Goal: Transaction & Acquisition: Book appointment/travel/reservation

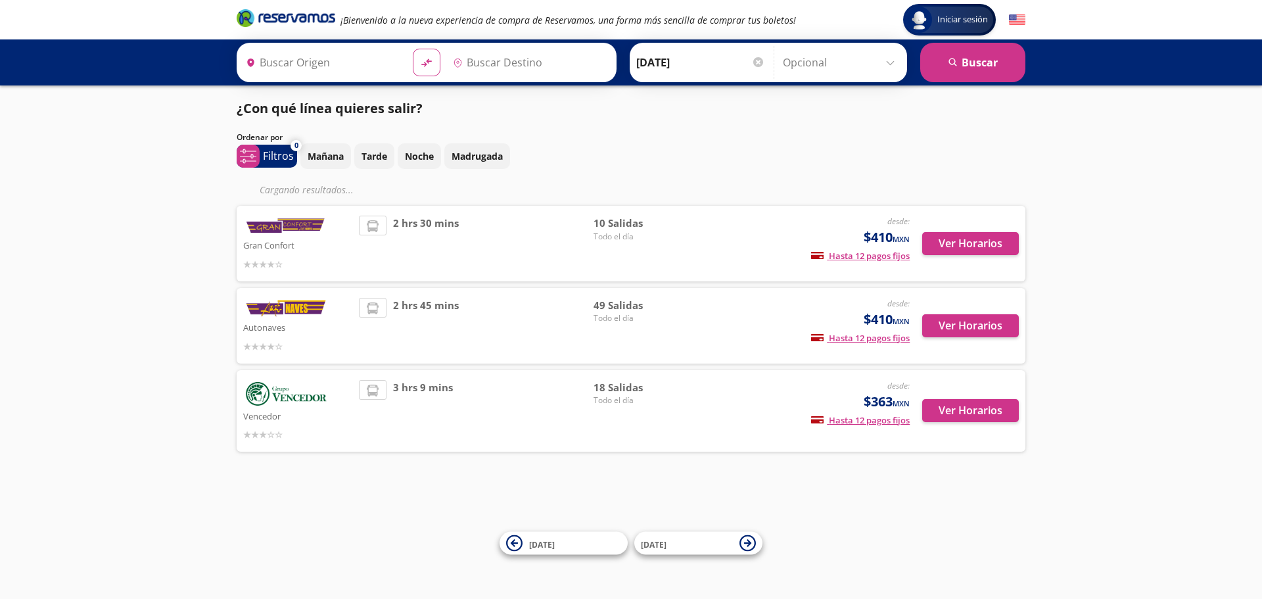
type input "[GEOGRAPHIC_DATA], [GEOGRAPHIC_DATA]"
type input "[GEOGRAPHIC_DATA][PERSON_NAME], [GEOGRAPHIC_DATA][PERSON_NAME]"
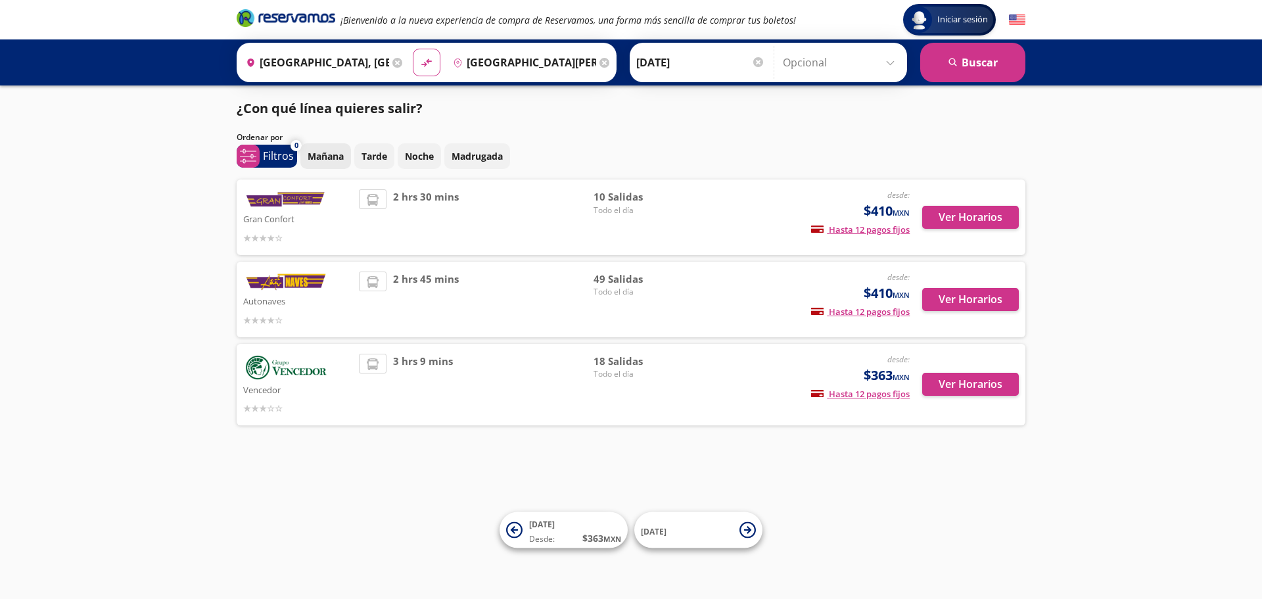
click at [324, 156] on p "Mañana" at bounding box center [326, 156] width 36 height 14
click at [972, 214] on button "Ver Horarios" at bounding box center [970, 217] width 97 height 23
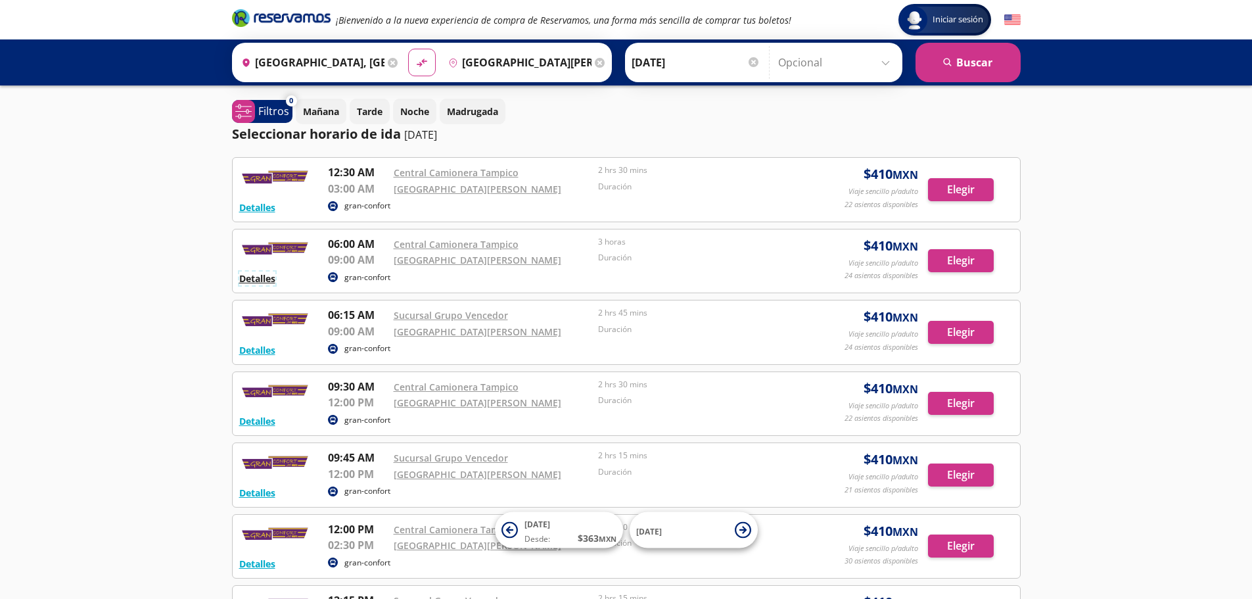
click at [260, 277] on button "Detalles" at bounding box center [257, 279] width 36 height 14
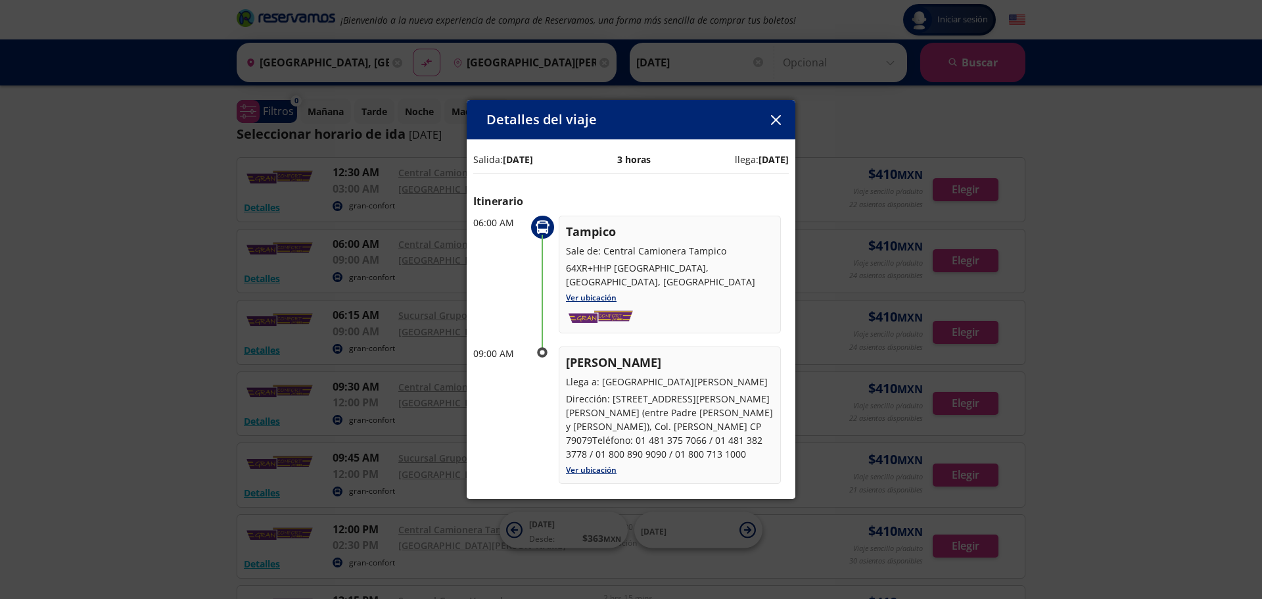
click at [776, 124] on icon "button" at bounding box center [776, 120] width 10 height 10
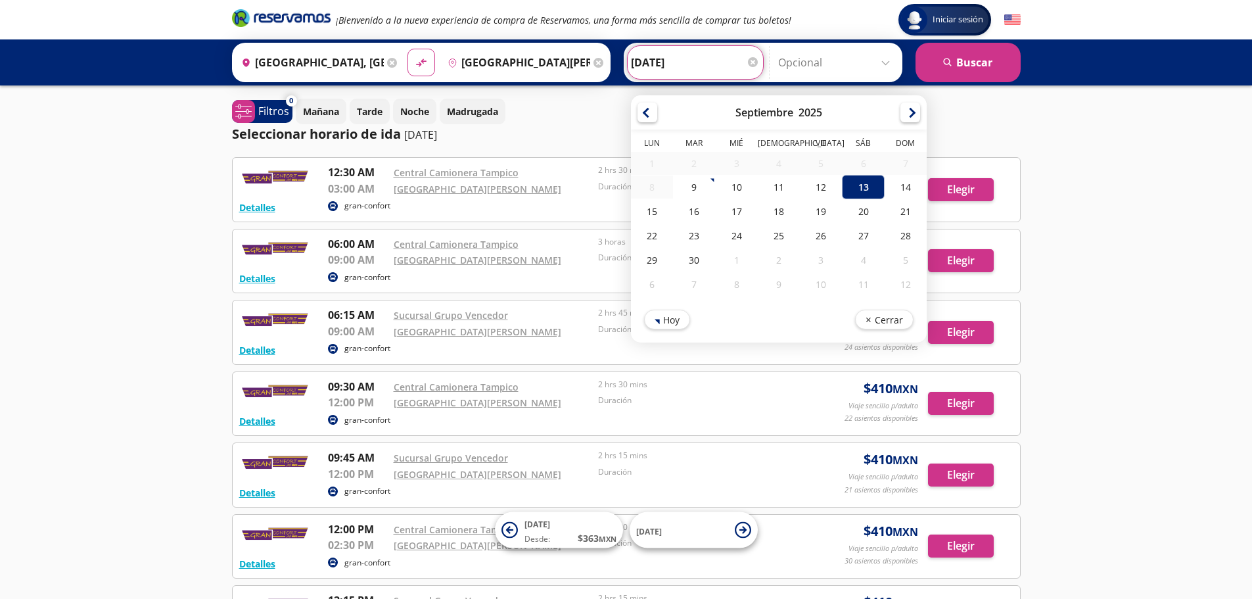
click at [665, 66] on input "13-Sep-25" at bounding box center [695, 62] width 129 height 33
click at [907, 190] on div "14" at bounding box center [905, 187] width 42 height 24
type input "[DATE]"
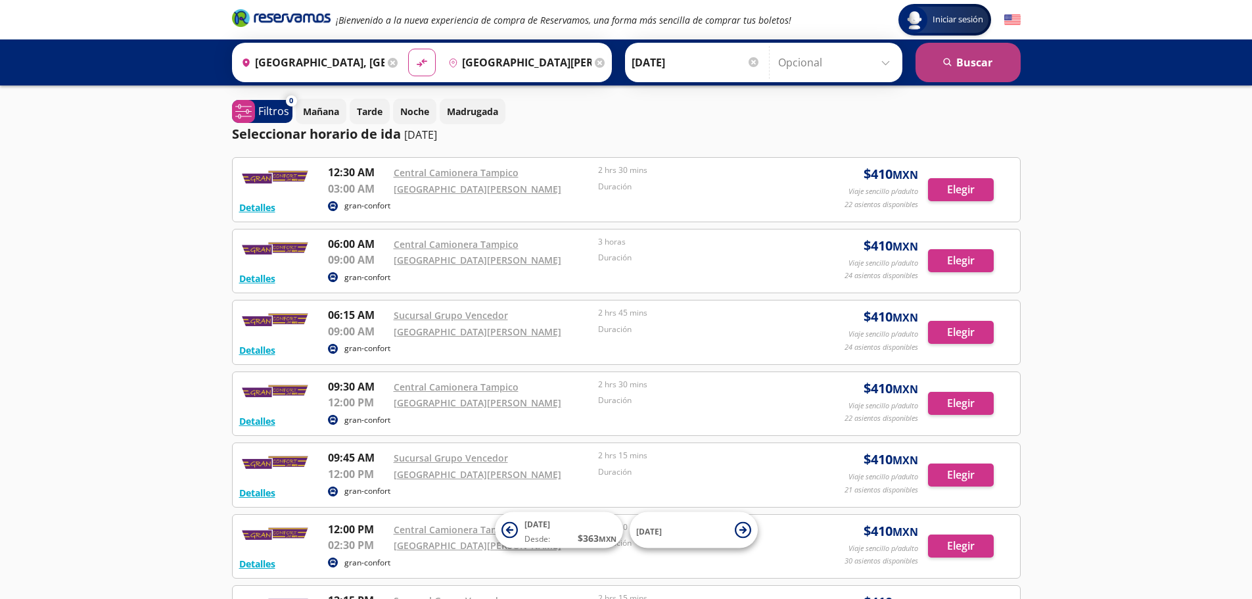
click at [972, 66] on button "search Buscar" at bounding box center [968, 62] width 105 height 39
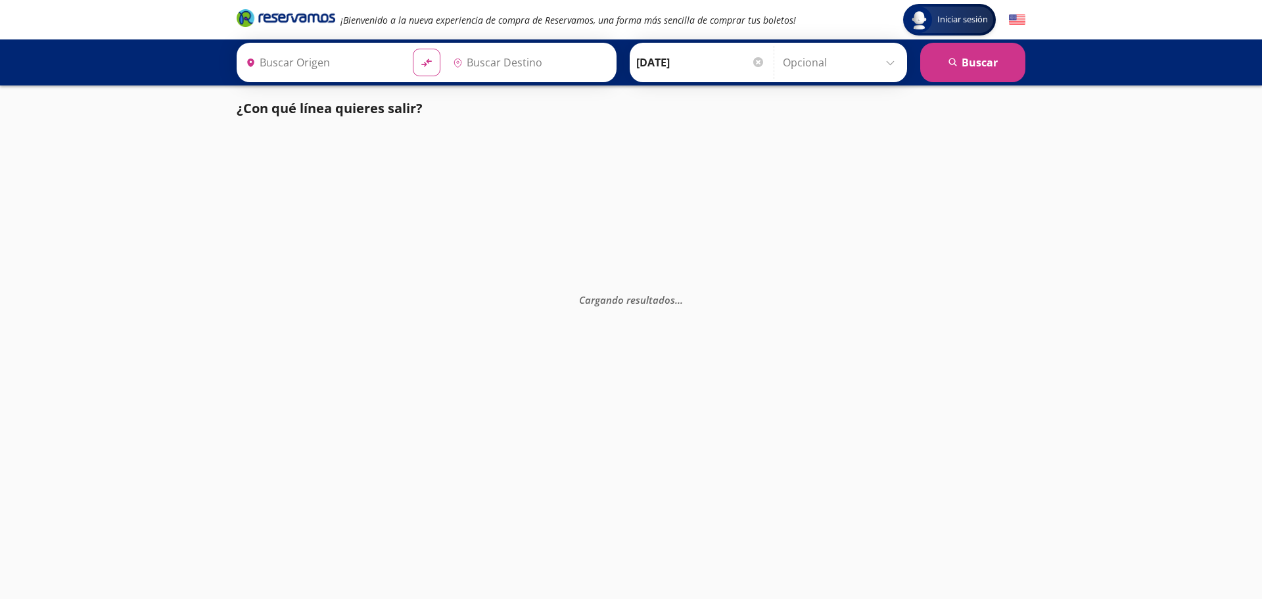
type input "[GEOGRAPHIC_DATA], [GEOGRAPHIC_DATA]"
type input "[GEOGRAPHIC_DATA], [GEOGRAPHIC_DATA][PERSON_NAME]"
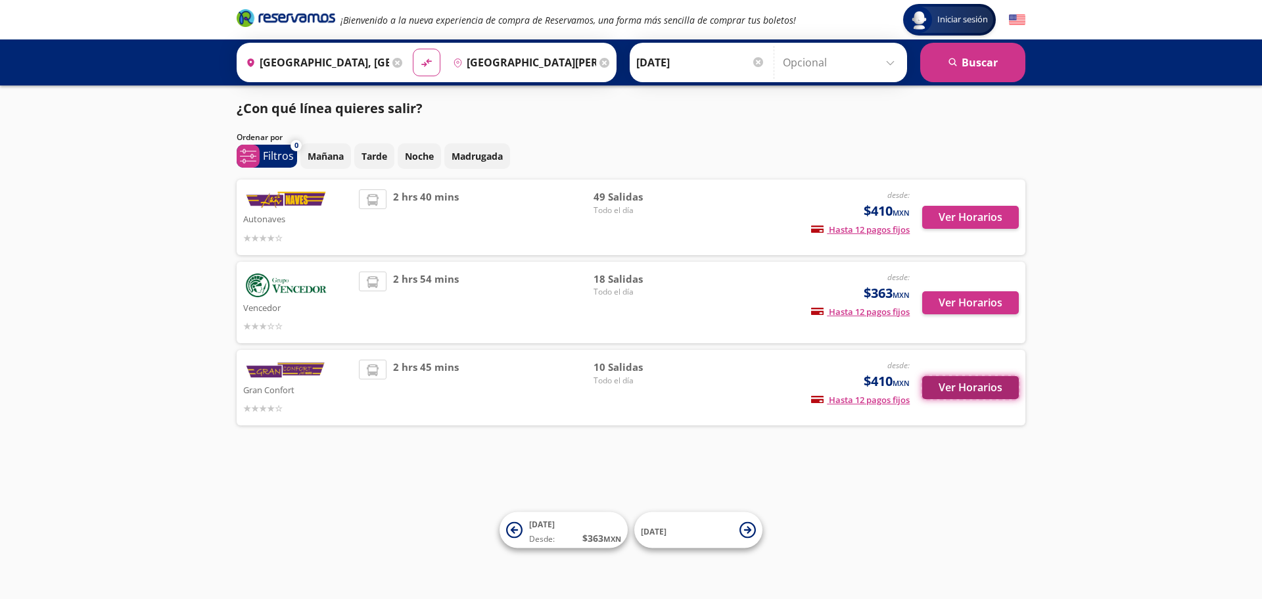
click at [966, 390] on button "Ver Horarios" at bounding box center [970, 387] width 97 height 23
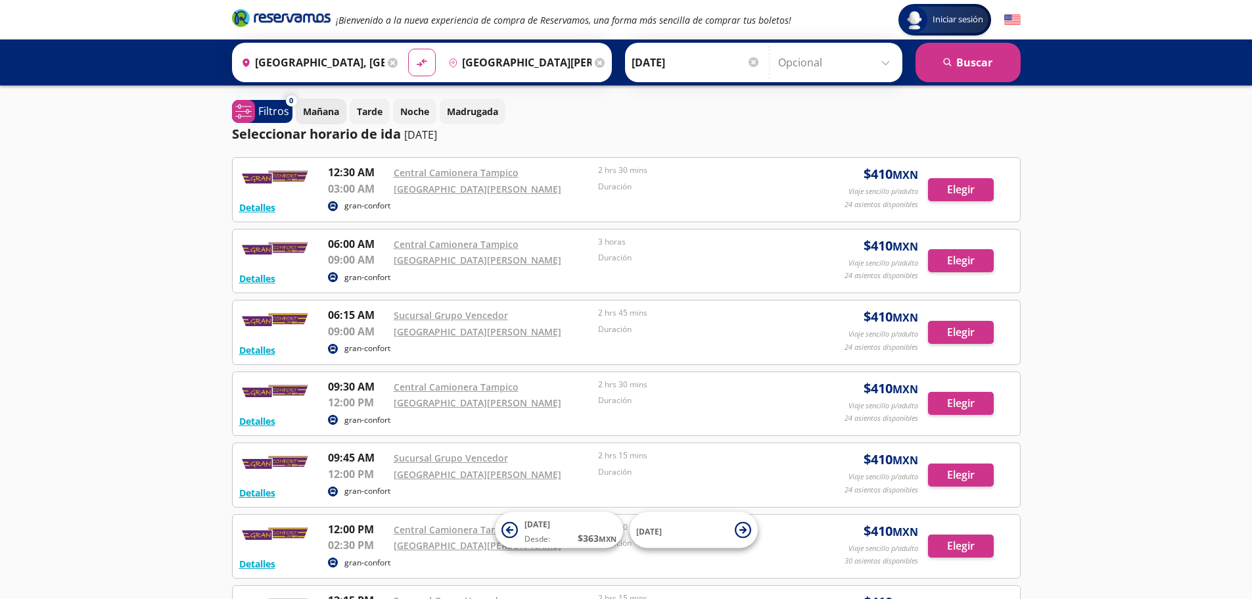
click at [323, 116] on p "Mañana" at bounding box center [321, 112] width 36 height 14
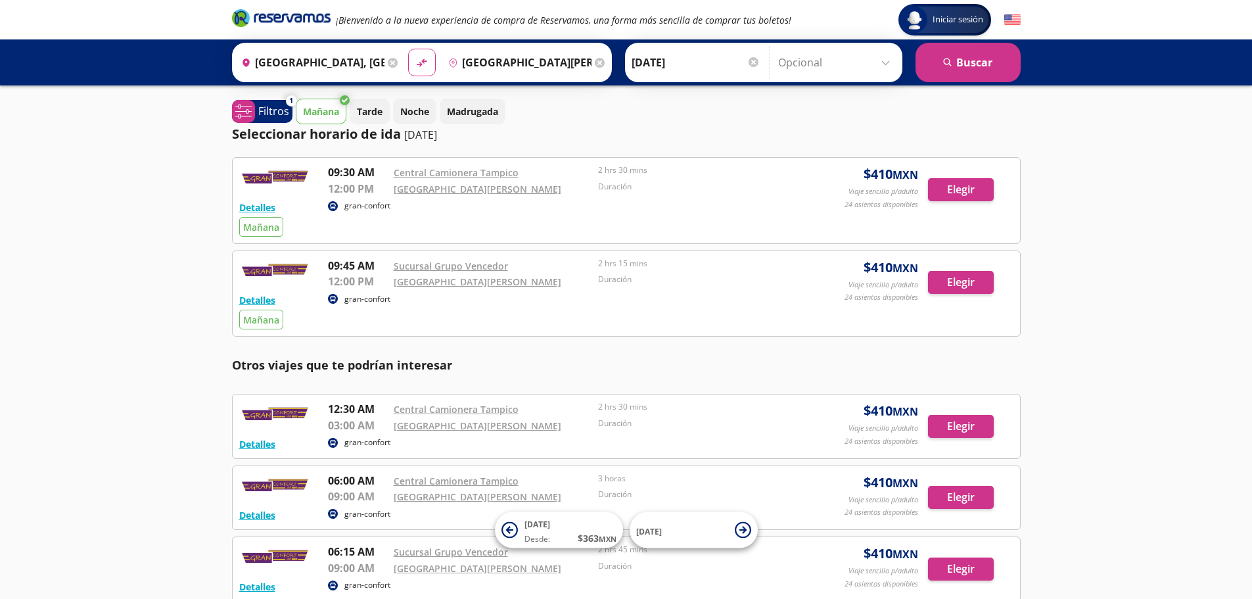
click at [334, 108] on p "Mañana" at bounding box center [321, 112] width 36 height 14
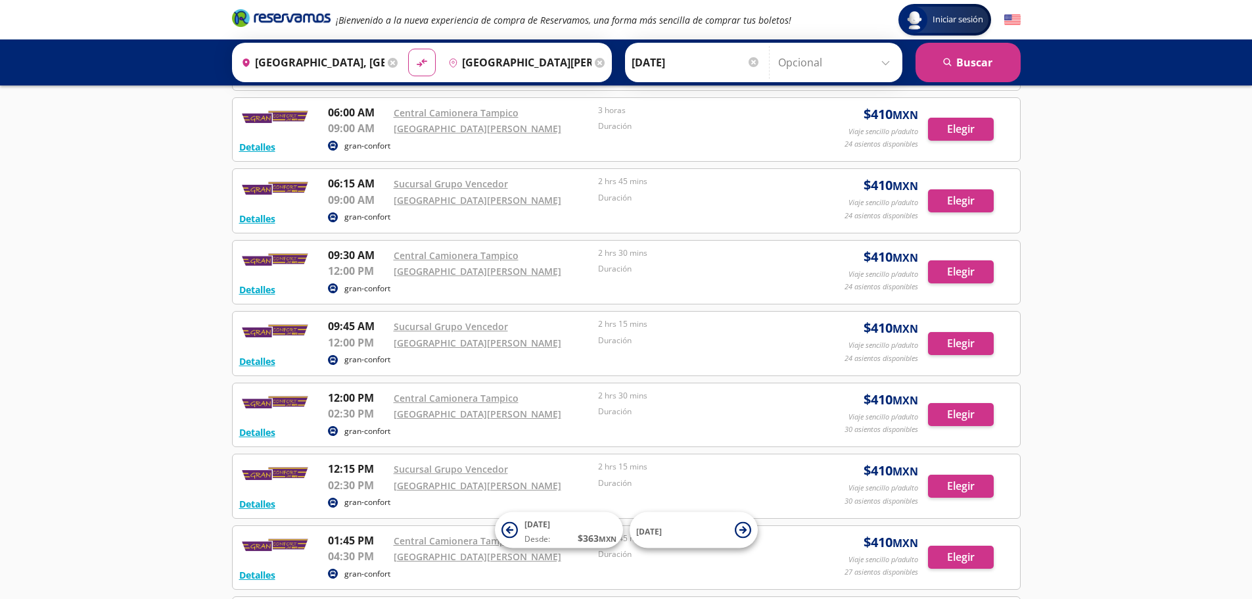
scroll to position [66, 0]
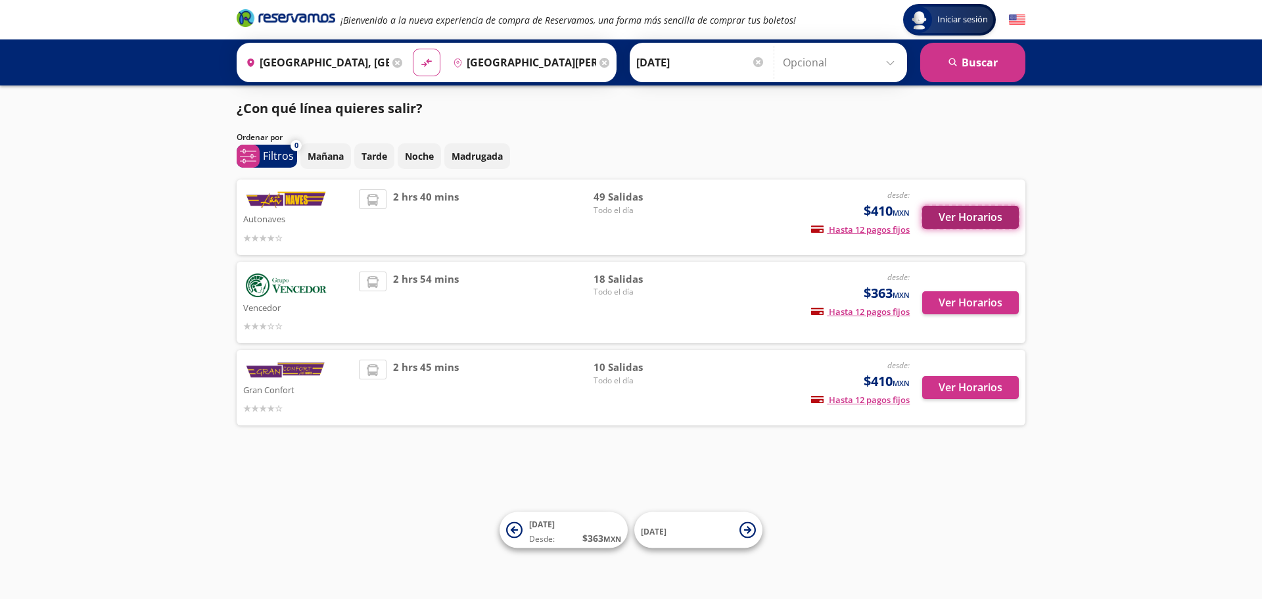
click at [970, 215] on button "Ver Horarios" at bounding box center [970, 217] width 97 height 23
click at [970, 306] on button "Ver Horarios" at bounding box center [970, 302] width 97 height 23
click at [978, 392] on button "Ver Horarios" at bounding box center [970, 387] width 97 height 23
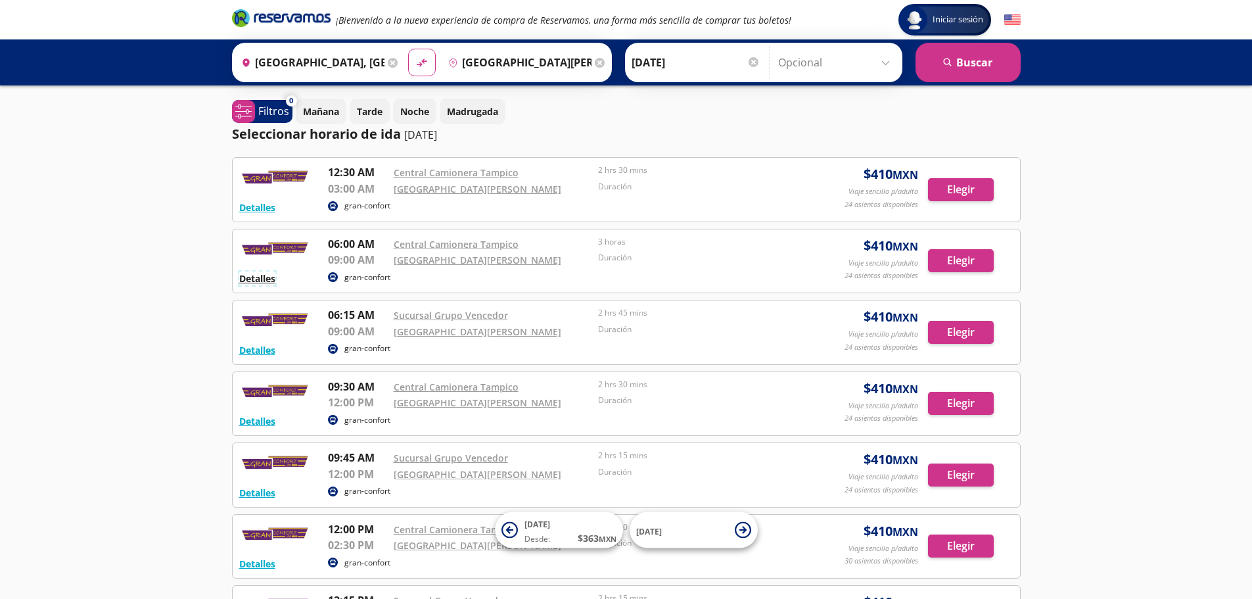
click at [261, 277] on button "Detalles" at bounding box center [257, 279] width 36 height 14
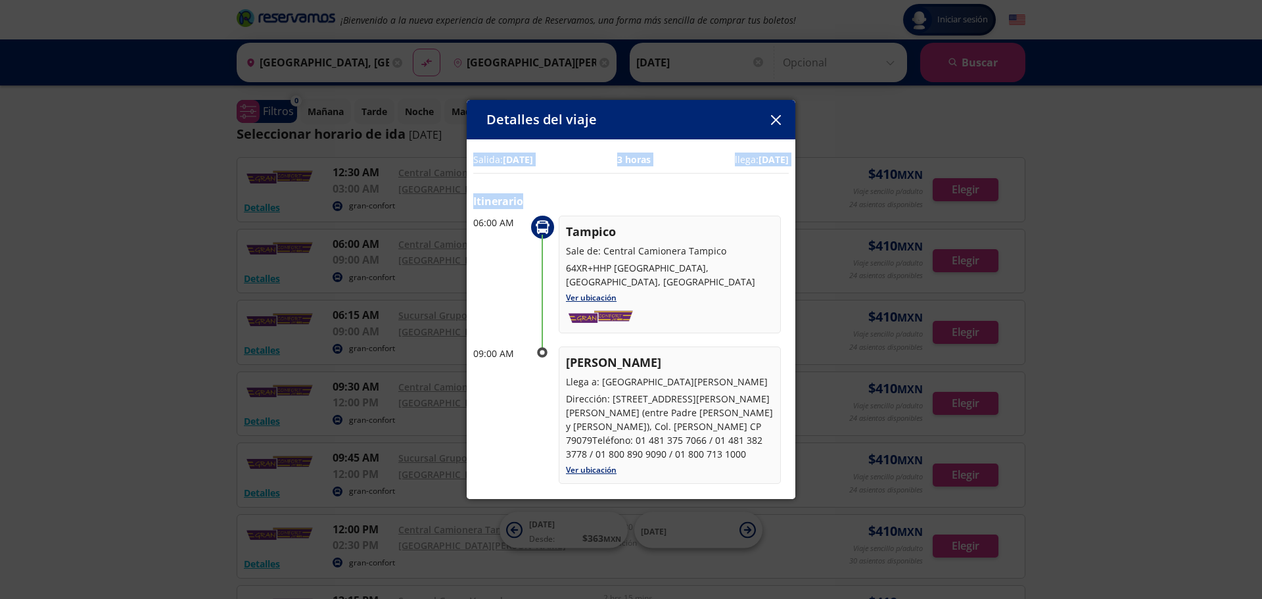
drag, startPoint x: 690, startPoint y: 123, endPoint x: 982, endPoint y: 188, distance: 298.4
click at [982, 188] on div "Detalles del viaje Salida: 14 Sep 25 3 horas llega: 14 Sep 25 Itinerario 06:00 …" at bounding box center [631, 299] width 1262 height 599
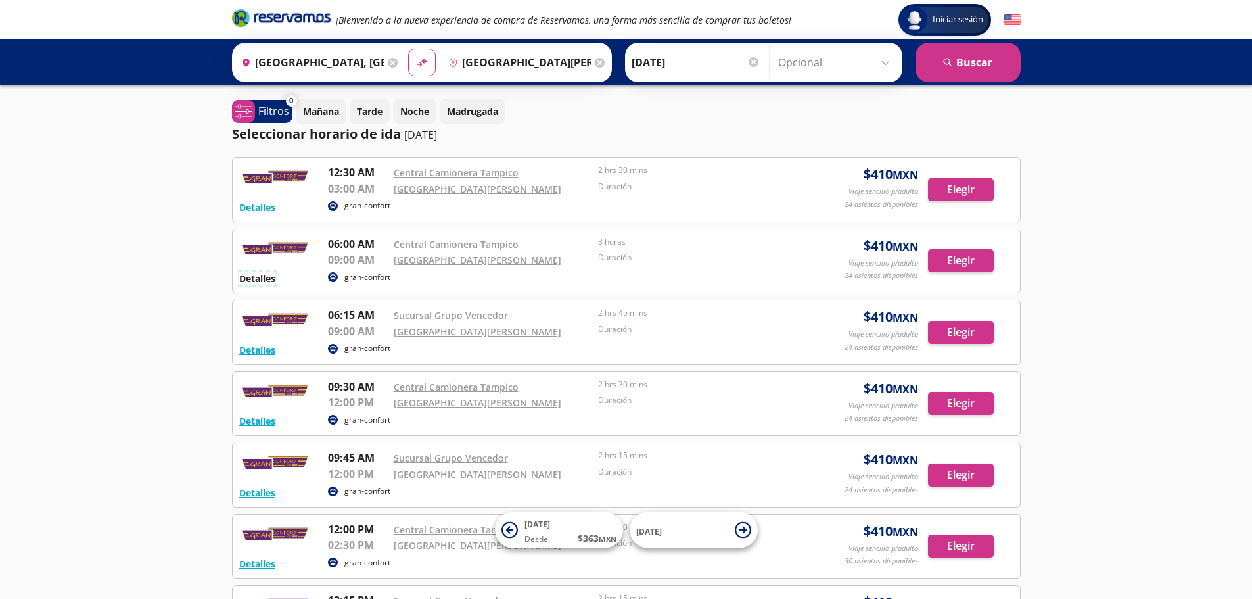
click at [264, 277] on button "Detalles" at bounding box center [257, 279] width 36 height 14
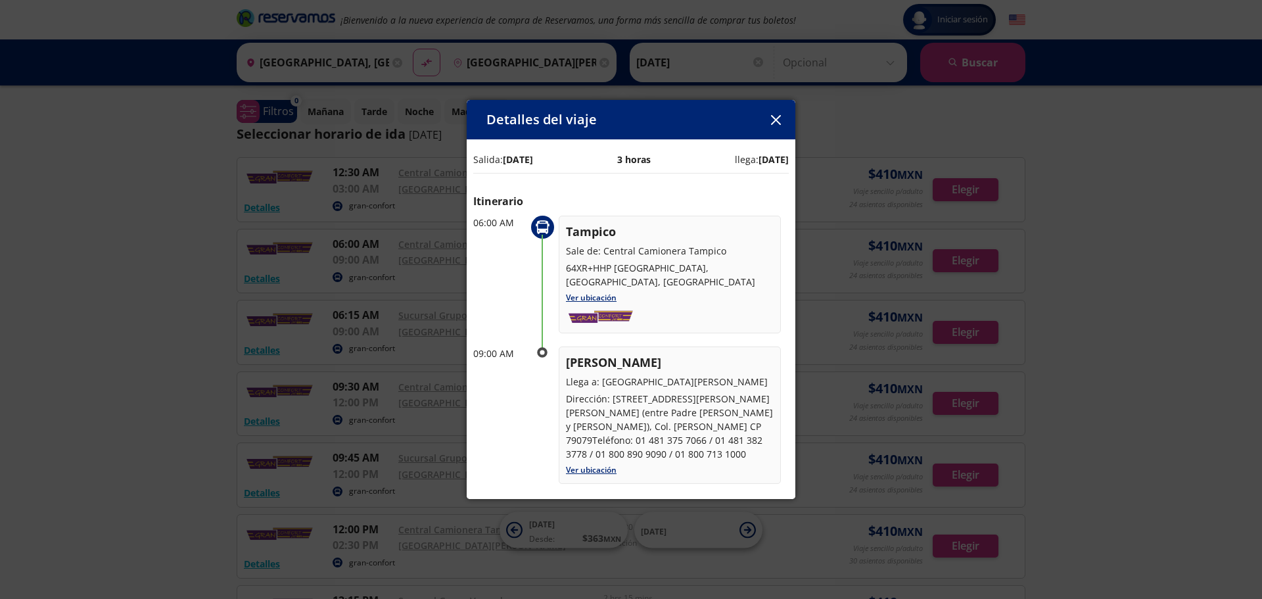
click at [780, 121] on icon "button" at bounding box center [776, 120] width 10 height 10
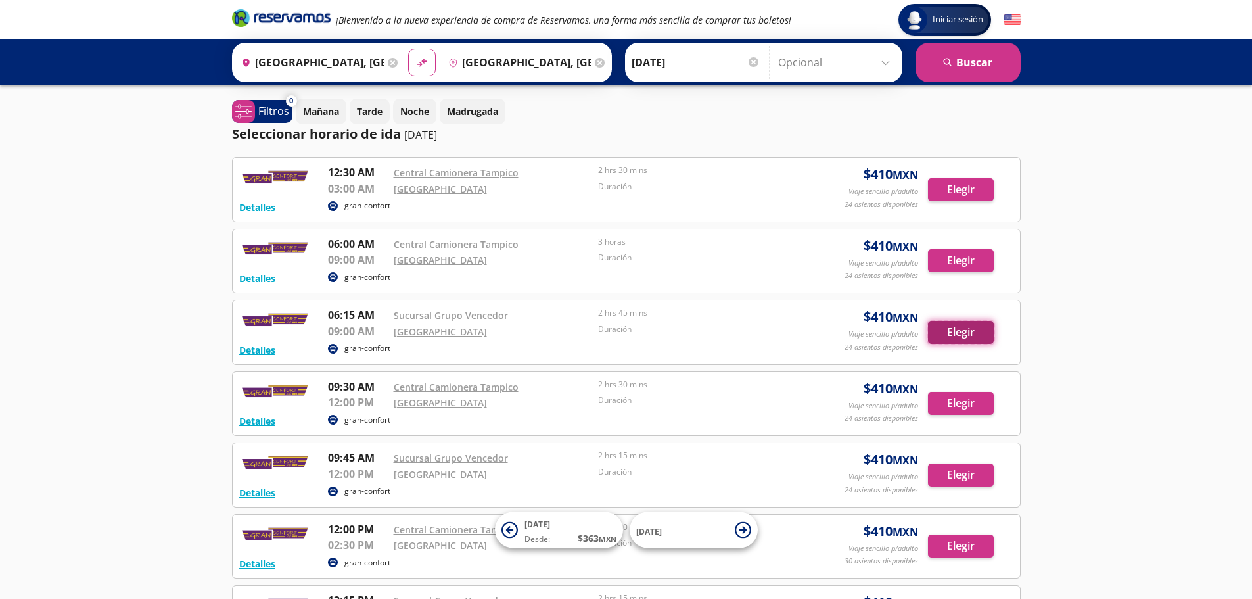
click at [971, 334] on button "Elegir" at bounding box center [961, 332] width 66 height 23
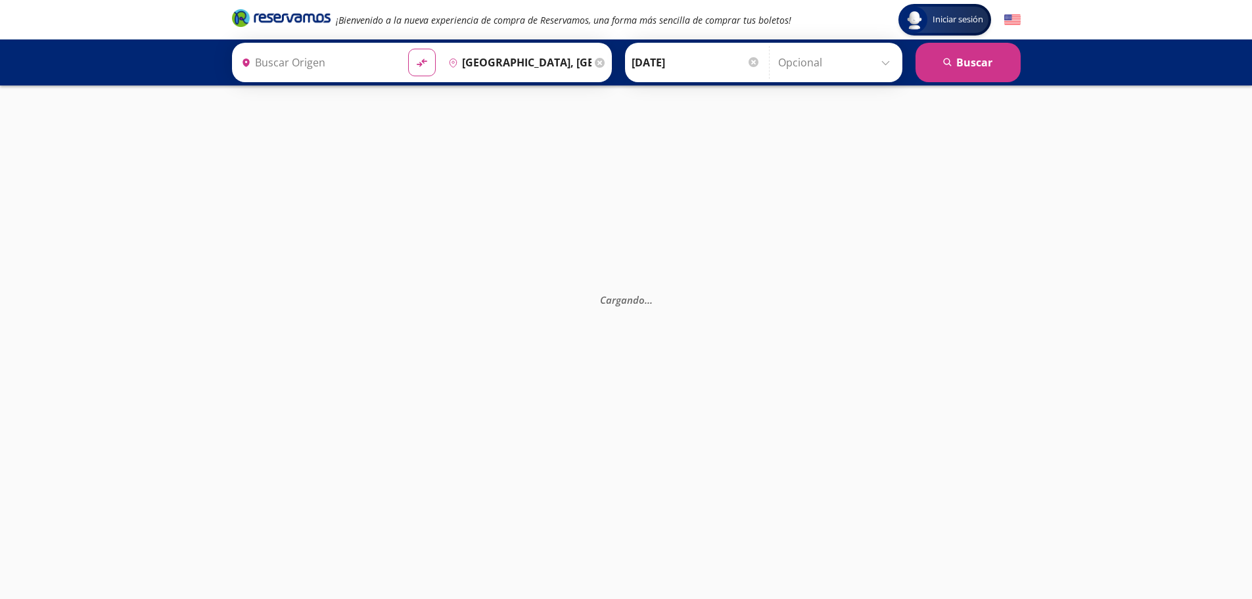
type input "[GEOGRAPHIC_DATA], [GEOGRAPHIC_DATA]"
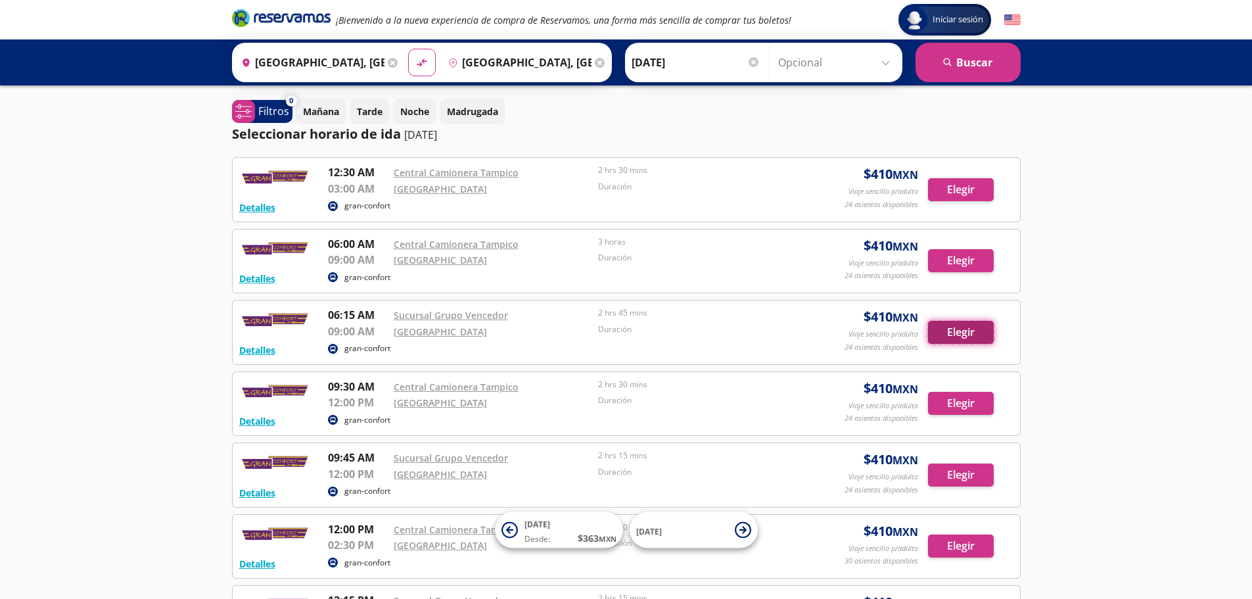
click at [964, 333] on button "Elegir" at bounding box center [961, 332] width 66 height 23
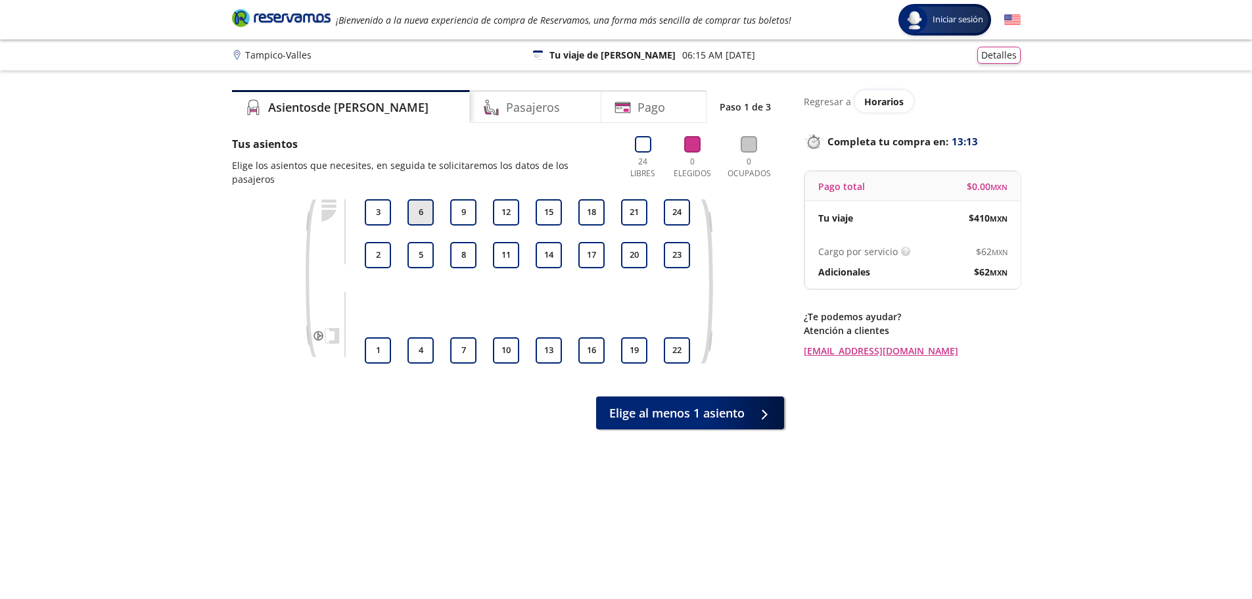
click at [420, 202] on button "6" at bounding box center [421, 212] width 26 height 26
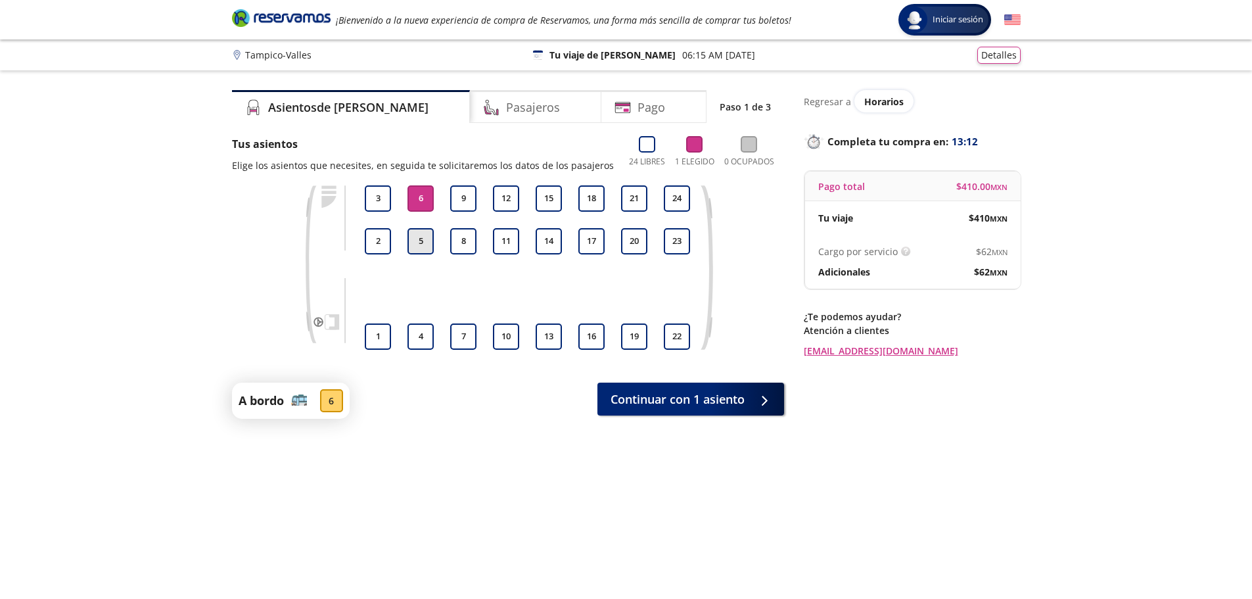
click at [425, 242] on button "5" at bounding box center [421, 241] width 26 height 26
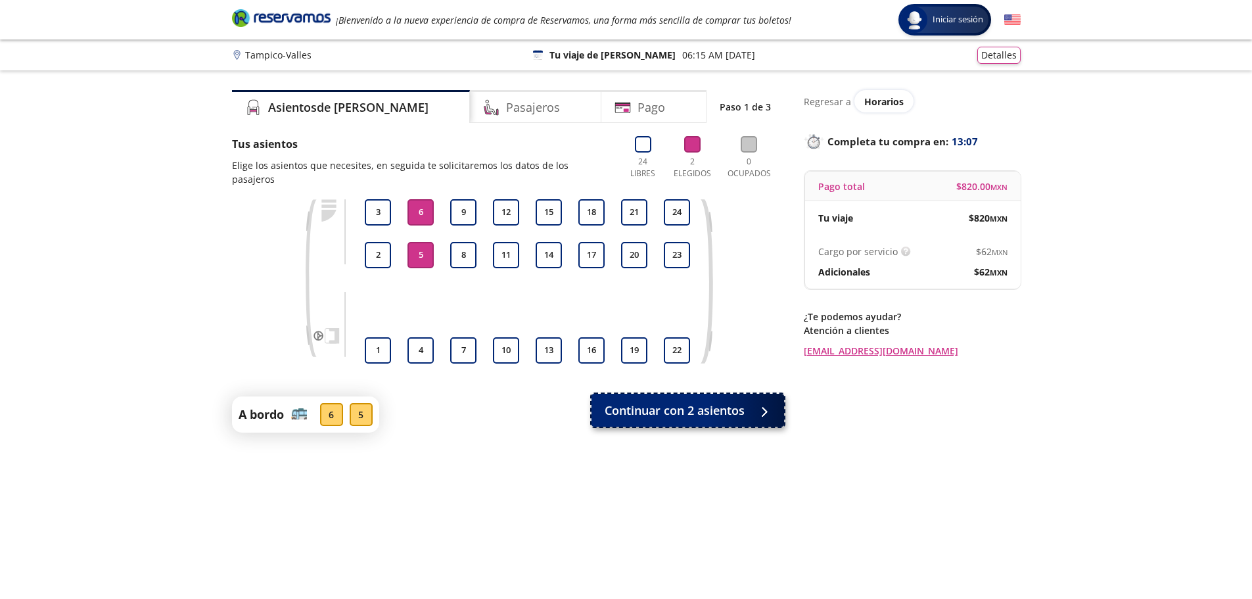
click at [684, 402] on span "Continuar con 2 asientos" at bounding box center [675, 411] width 140 height 18
